Goal: Find specific page/section: Find specific page/section

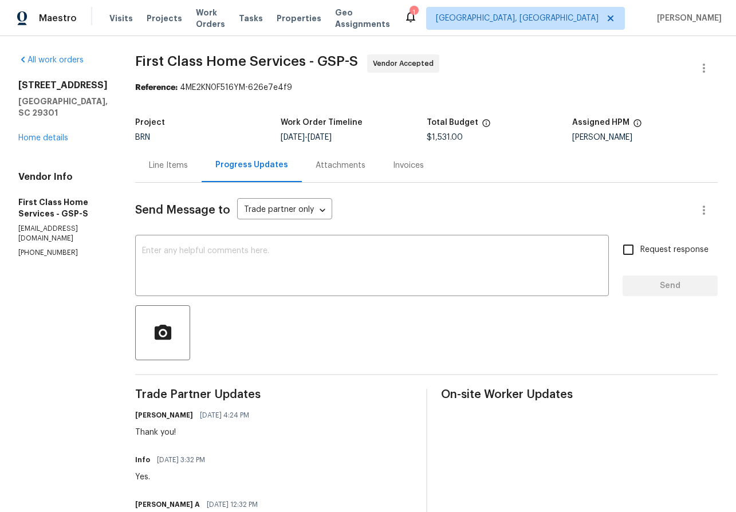
click at [162, 166] on div "Line Items" at bounding box center [168, 165] width 39 height 11
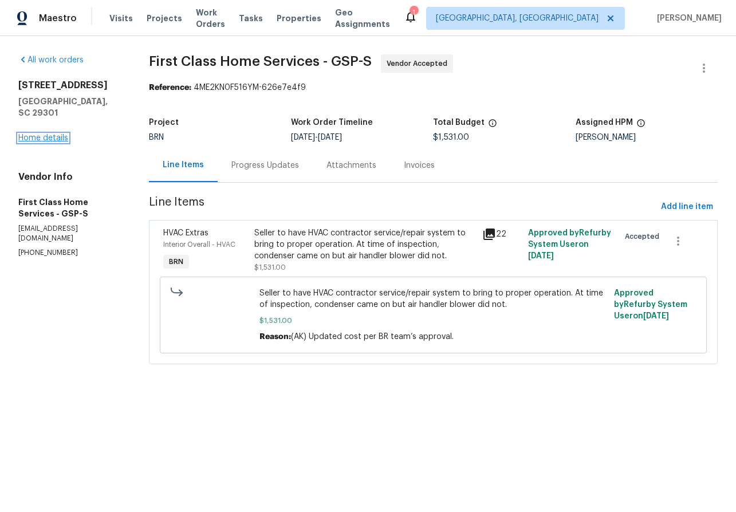
click at [54, 134] on link "Home details" at bounding box center [43, 138] width 50 height 8
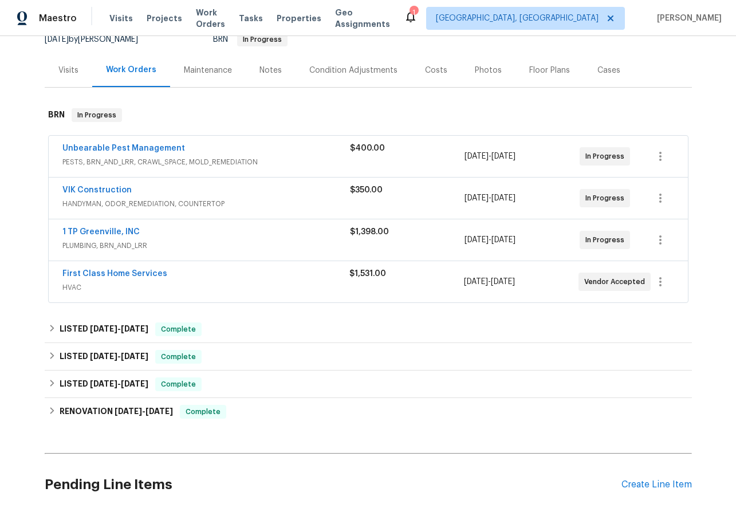
scroll to position [140, 0]
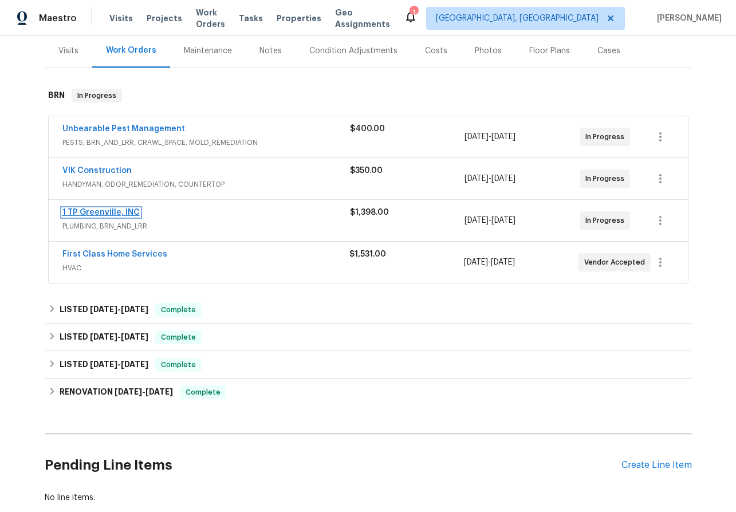
click at [99, 211] on link "1 TP Greenville, INC" at bounding box center [100, 212] width 77 height 8
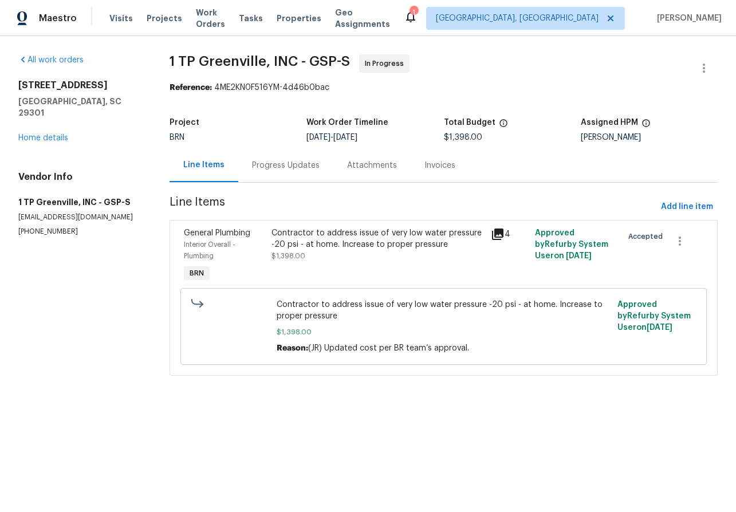
click at [273, 164] on div "Progress Updates" at bounding box center [286, 165] width 68 height 11
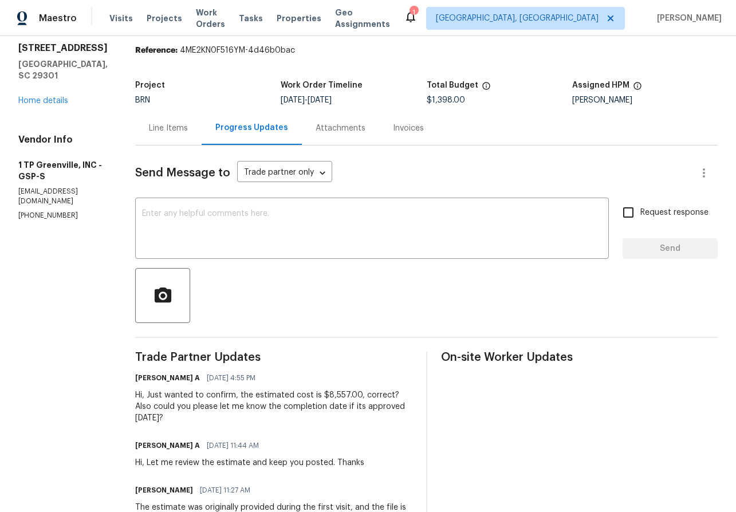
scroll to position [35, 0]
